Goal: Transaction & Acquisition: Download file/media

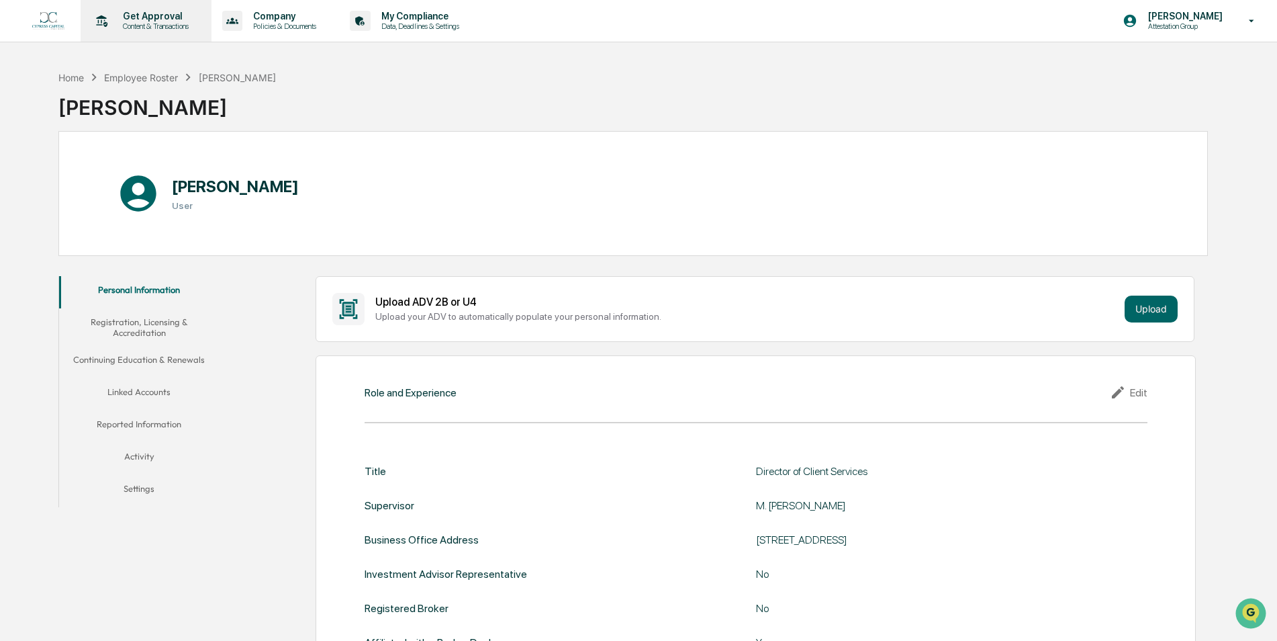
click at [152, 24] on p "Content & Transactions" at bounding box center [153, 25] width 83 height 9
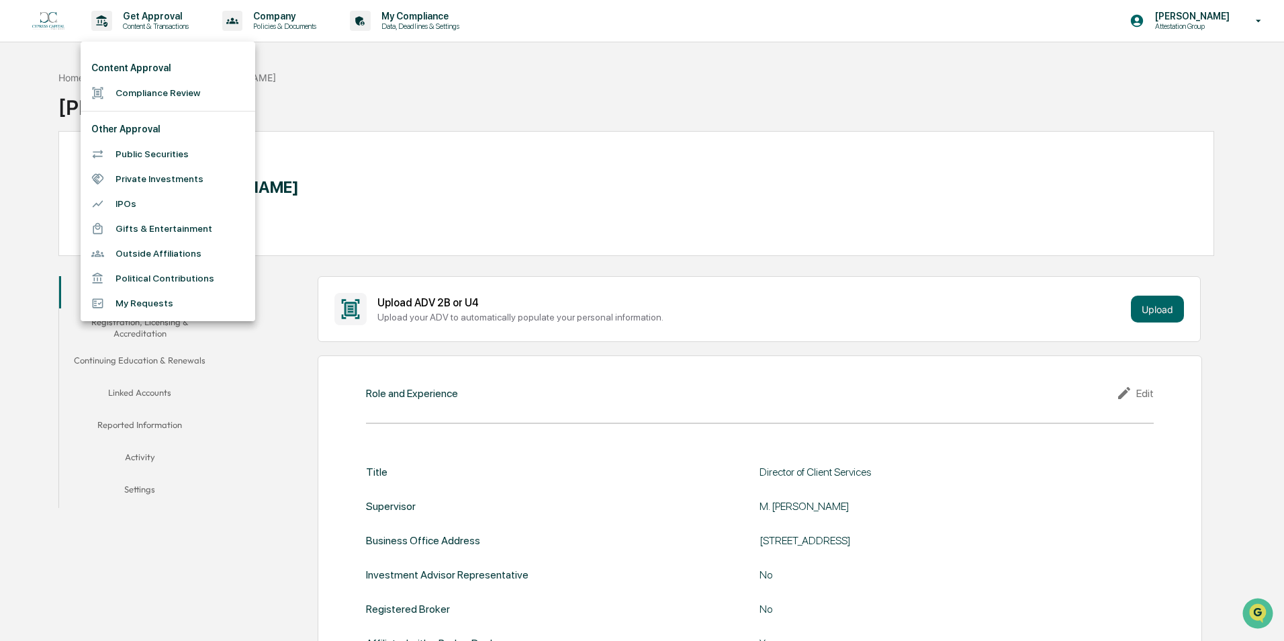
click at [240, 29] on div at bounding box center [642, 320] width 1284 height 641
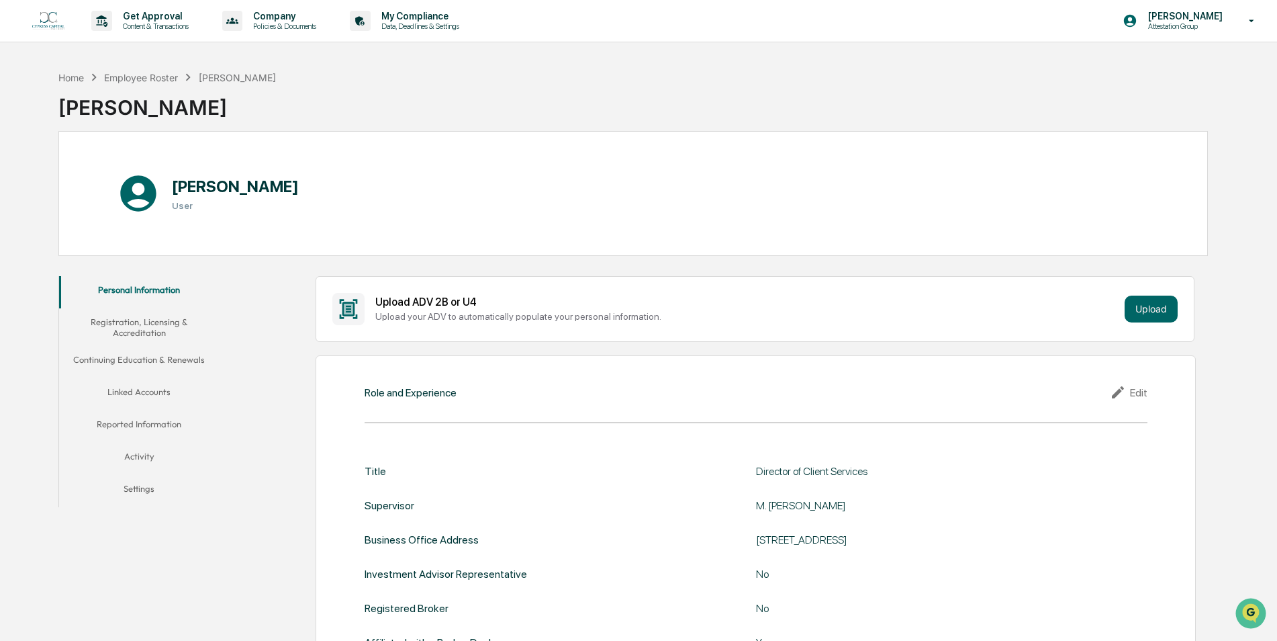
click at [258, 22] on div "Content Approval Compliance Review Other Approval Public Securities Private Inv…" at bounding box center [638, 320] width 1277 height 641
click at [272, 20] on p "Company" at bounding box center [282, 16] width 81 height 11
click at [282, 69] on li "Policy Document Library" at bounding box center [304, 68] width 175 height 25
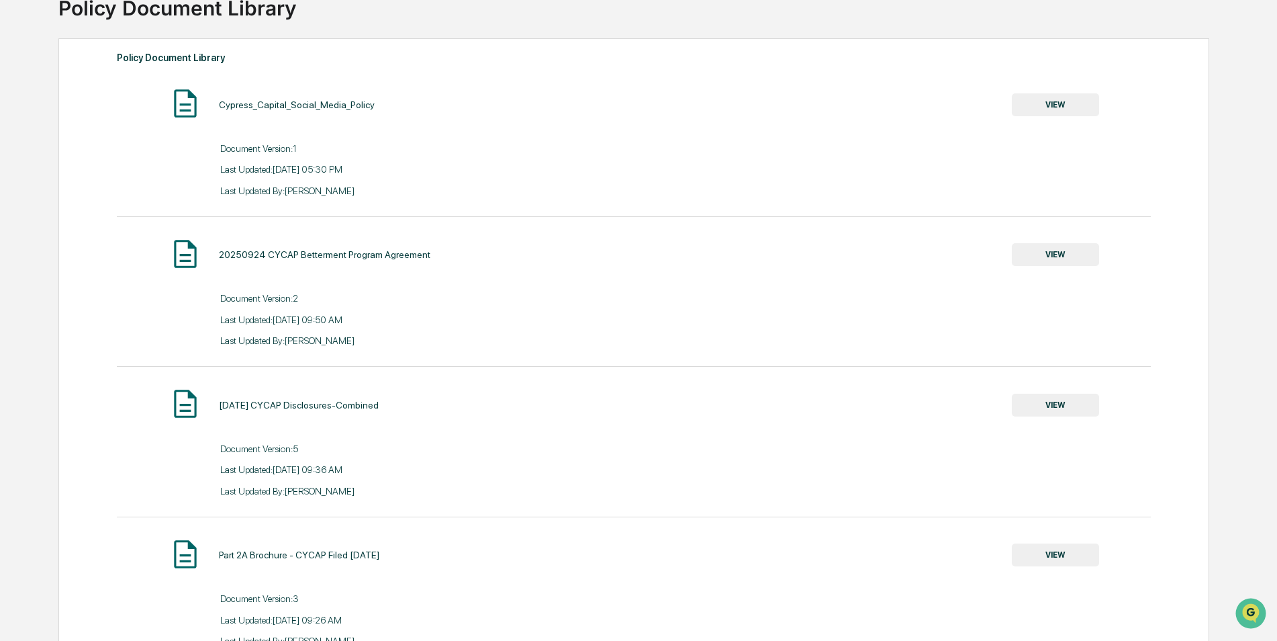
scroll to position [269, 0]
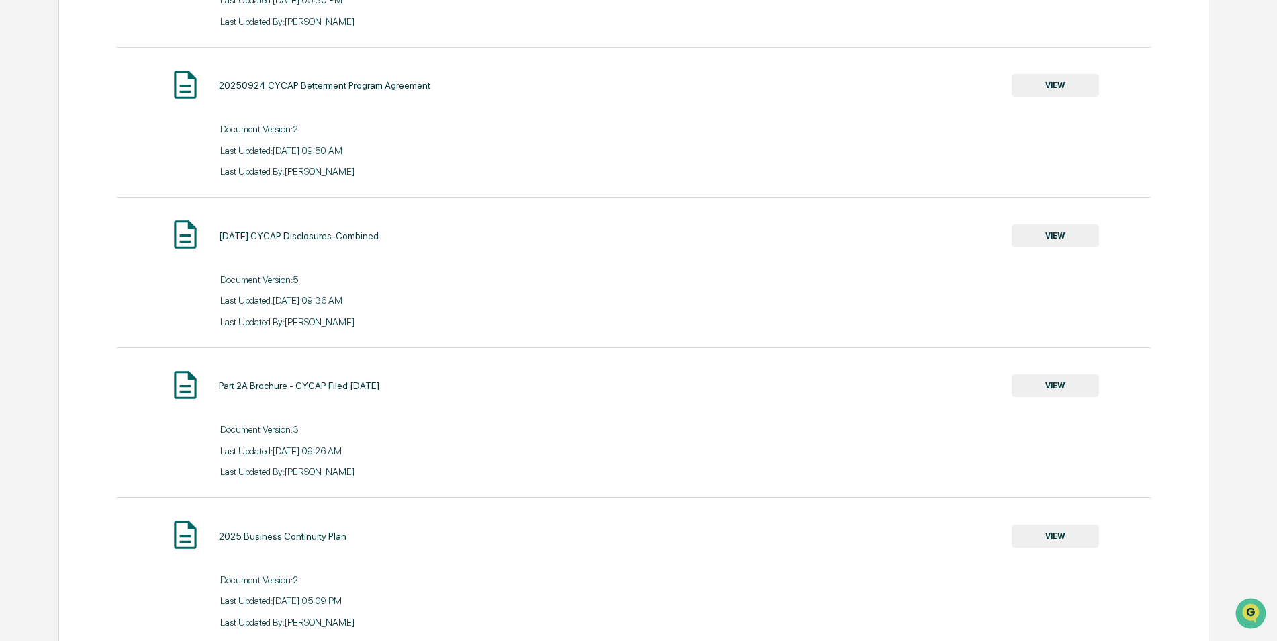
click at [1098, 236] on button "VIEW" at bounding box center [1055, 235] width 87 height 23
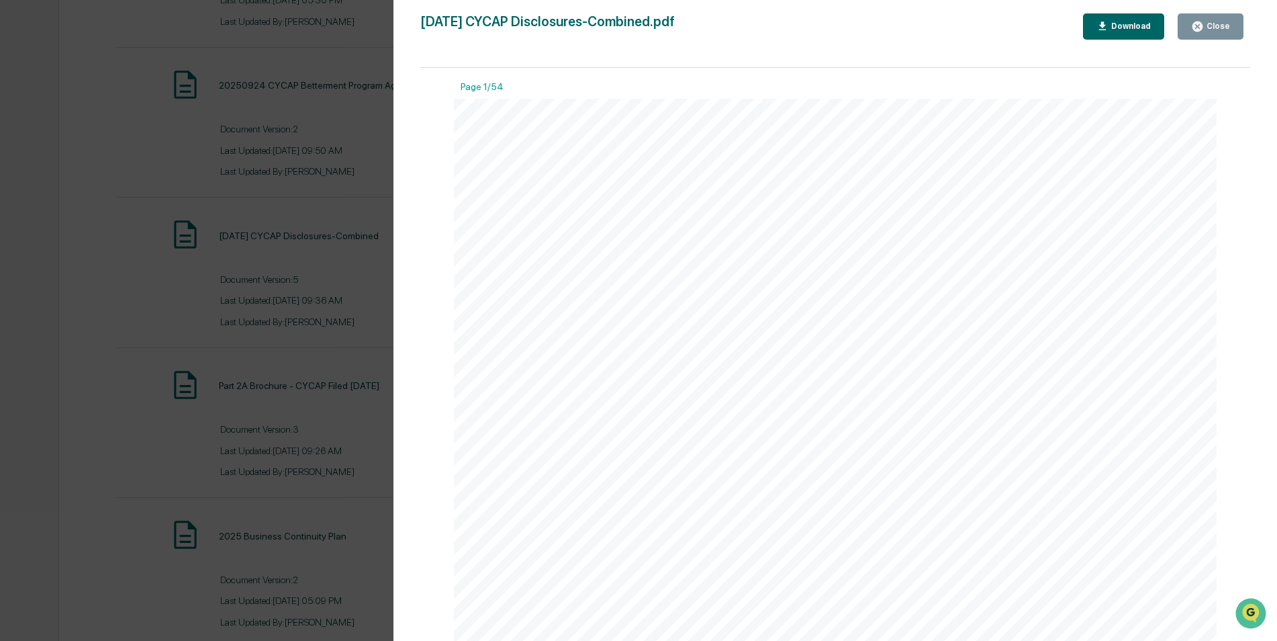
click at [1120, 21] on div "Download" at bounding box center [1124, 26] width 55 height 13
